Goal: Contribute content: Contribute content

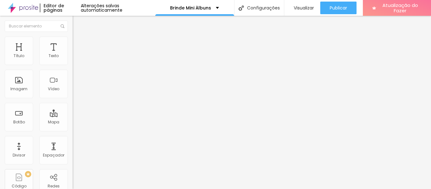
click at [76, 54] on font "Adicionar imagem" at bounding box center [94, 51] width 37 height 5
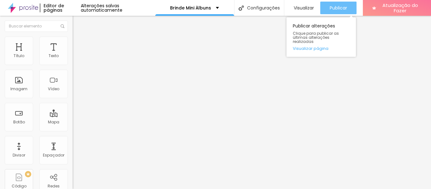
click at [338, 11] on div "Publicar" at bounding box center [337, 8] width 17 height 13
click at [342, 8] on font "Publicar" at bounding box center [337, 8] width 17 height 6
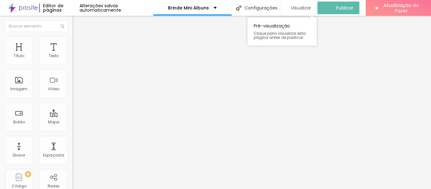
click at [309, 5] on font "Visualizar" at bounding box center [301, 8] width 20 height 6
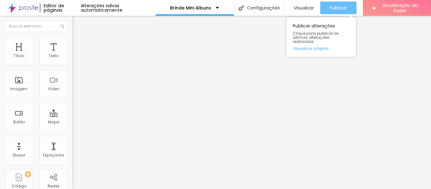
click at [335, 3] on div "Publicar" at bounding box center [337, 8] width 17 height 13
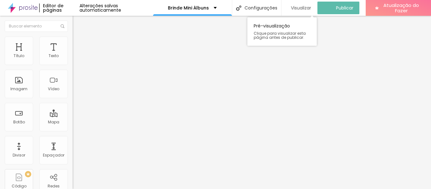
click at [299, 5] on font "Visualizar" at bounding box center [301, 8] width 20 height 6
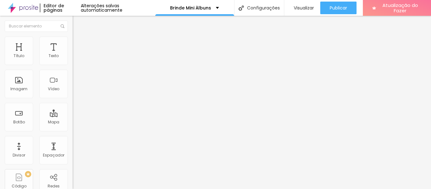
click at [73, 93] on button "button" at bounding box center [77, 90] width 9 height 7
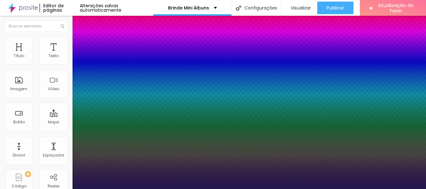
type input "1"
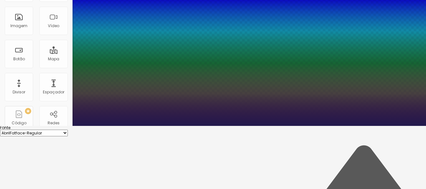
type input "8"
type input "2"
type input "1"
type input "25"
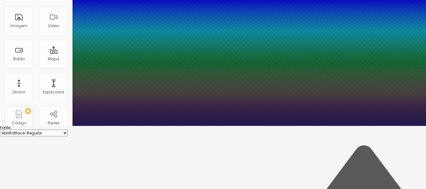
type input "1"
type input "25"
click at [270, 126] on div at bounding box center [213, 126] width 426 height 0
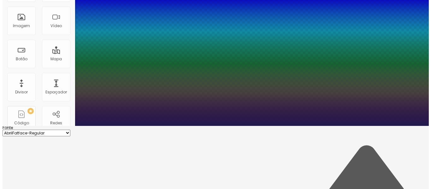
scroll to position [0, 0]
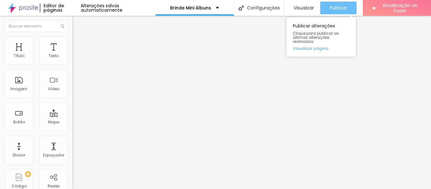
click at [339, 4] on div "Publicar" at bounding box center [337, 8] width 17 height 13
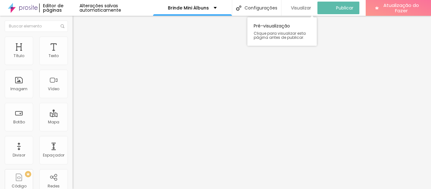
click at [311, 5] on font "Visualizar" at bounding box center [301, 8] width 20 height 6
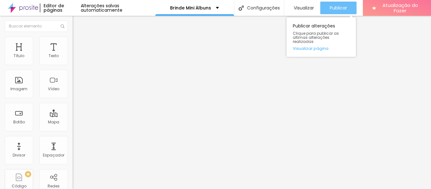
click at [342, 7] on font "Publicar" at bounding box center [337, 8] width 17 height 6
click at [328, 9] on button "Publicar" at bounding box center [338, 8] width 36 height 13
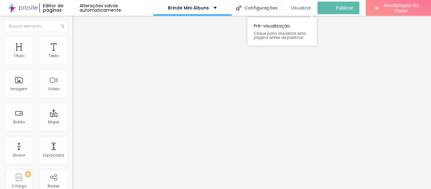
click at [307, 5] on font "Visualizar" at bounding box center [301, 8] width 20 height 6
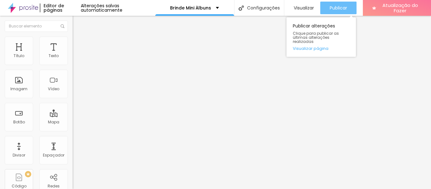
click at [335, 13] on div "Publicar" at bounding box center [337, 8] width 17 height 13
click at [332, 8] on font "Publicar" at bounding box center [337, 8] width 17 height 6
click at [342, 6] on font "Publicar" at bounding box center [337, 8] width 17 height 6
click at [344, 5] on font "Publicar" at bounding box center [337, 8] width 17 height 6
